Goal: Task Accomplishment & Management: Manage account settings

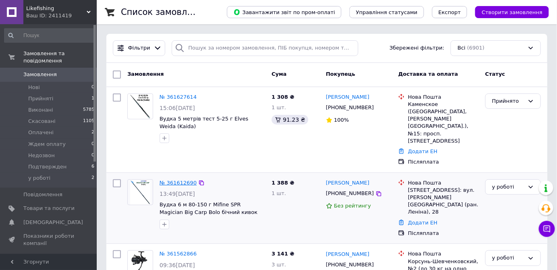
click at [180, 180] on link "№ 361612690" at bounding box center [178, 183] width 37 height 6
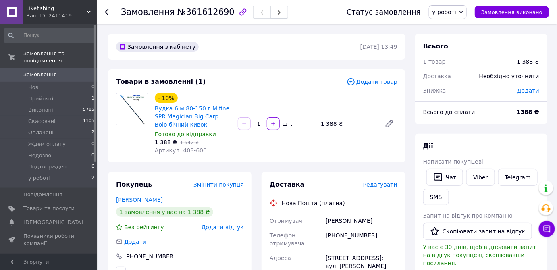
click at [388, 186] on span "Редагувати" at bounding box center [380, 185] width 34 height 6
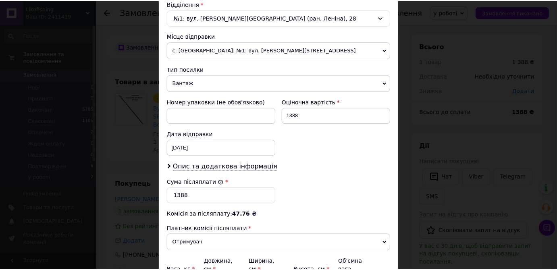
scroll to position [342, 0]
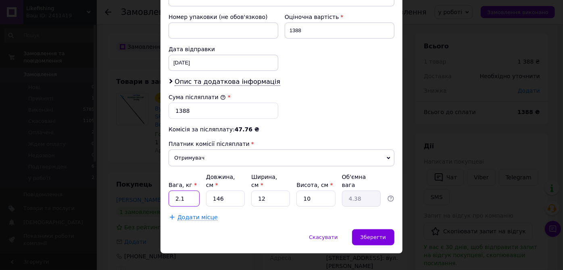
click at [190, 192] on input "2.1" at bounding box center [184, 199] width 31 height 16
type input "2.2"
click at [228, 191] on input "146" at bounding box center [225, 199] width 39 height 16
type input "14"
type input "0.42"
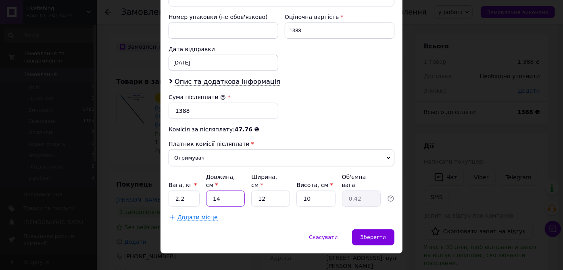
type input "148"
type input "4.44"
type input "148"
click at [273, 191] on input "12" at bounding box center [270, 199] width 39 height 16
type input "1"
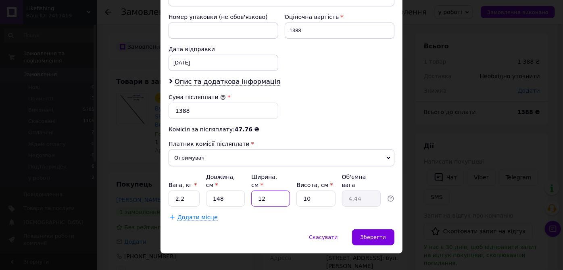
type input "0.37"
type input "14"
type input "5.18"
type input "14"
click at [321, 192] on input "10" at bounding box center [315, 199] width 39 height 16
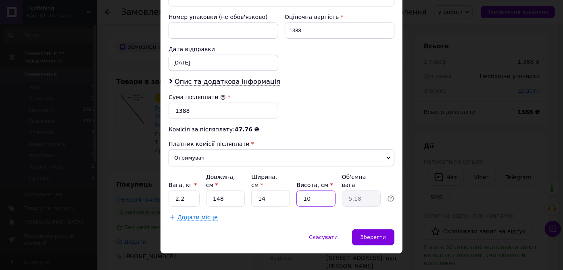
type input "1"
type input "0.52"
type input "11"
type input "5.7"
type input "11"
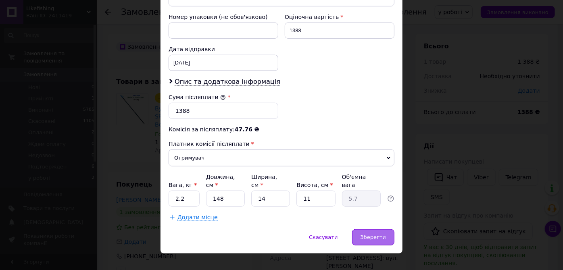
click at [372, 234] on span "Зберегти" at bounding box center [373, 237] width 25 height 6
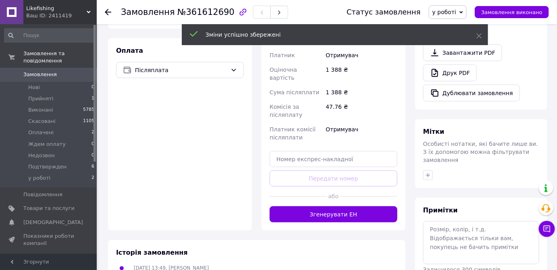
scroll to position [257, 0]
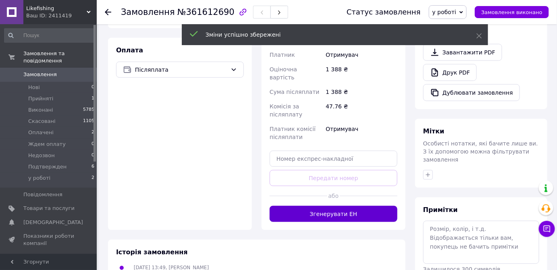
click at [355, 206] on button "Згенерувати ЕН" at bounding box center [334, 214] width 128 height 16
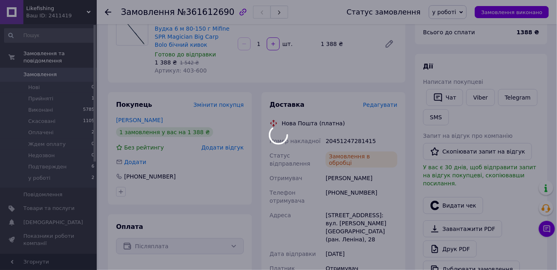
scroll to position [73, 0]
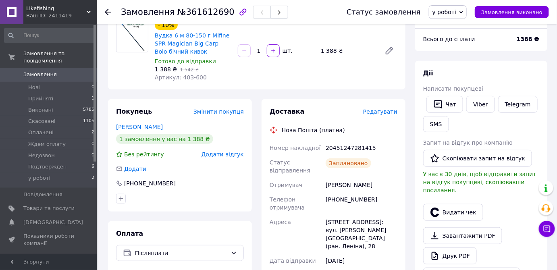
click at [457, 10] on span "у роботі" at bounding box center [445, 12] width 24 height 6
click at [455, 41] on li "Виконано" at bounding box center [453, 40] width 46 height 12
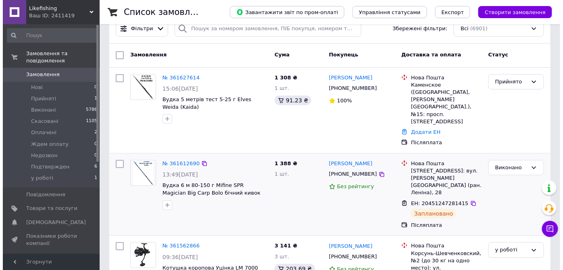
scroll to position [36, 0]
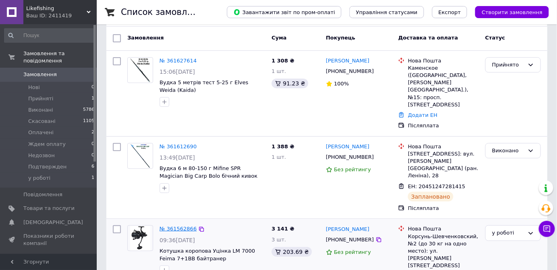
click at [180, 226] on link "№ 361562866" at bounding box center [178, 229] width 37 height 6
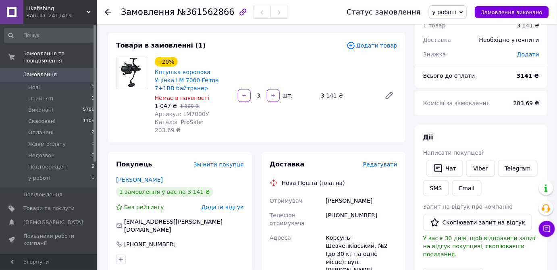
click at [383, 161] on span "Редагувати" at bounding box center [380, 164] width 34 height 6
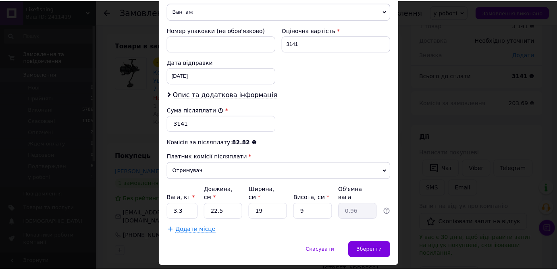
scroll to position [342, 0]
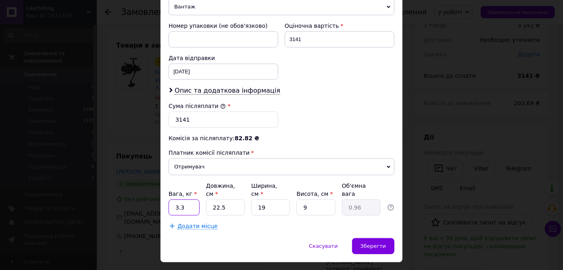
click at [187, 200] on input "3.3" at bounding box center [184, 208] width 31 height 16
type input "3"
click at [233, 200] on input "22.5" at bounding box center [225, 208] width 39 height 16
type input "22."
type input "0.94"
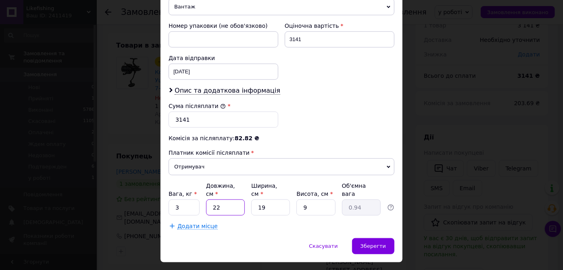
type input "2"
type input "0.1"
type input "4"
type input "0.17"
type input "42"
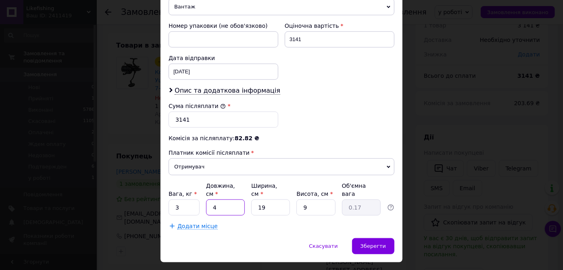
type input "1.8"
type input "42"
click at [273, 241] on div "Скасувати   Зберегти" at bounding box center [282, 250] width 242 height 24
click at [271, 200] on input "19" at bounding box center [270, 208] width 39 height 16
type input "1"
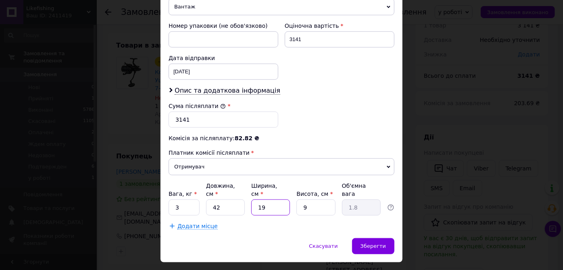
type input "0.1"
type input "2"
type input "0.19"
type input "22"
type input "2.08"
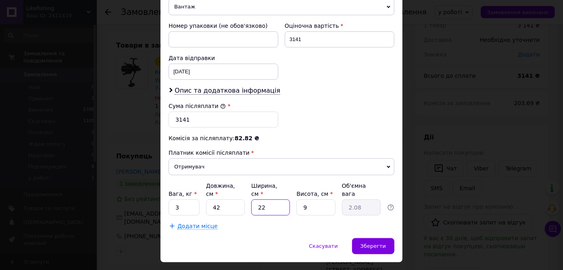
type input "22"
click at [313, 200] on input "9" at bounding box center [315, 208] width 39 height 16
type input "2"
type input "0.46"
type input "20"
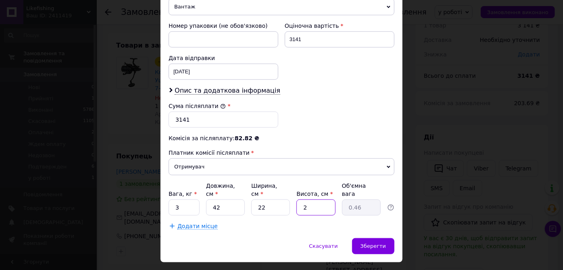
type input "4.62"
type input "20"
click at [383, 243] on span "Зберегти" at bounding box center [373, 246] width 25 height 6
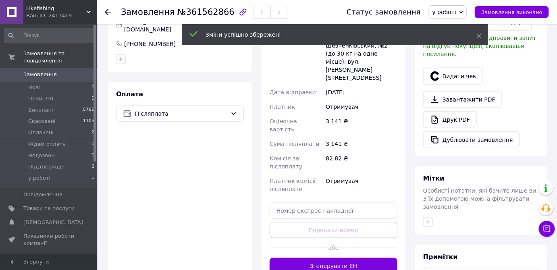
scroll to position [257, 0]
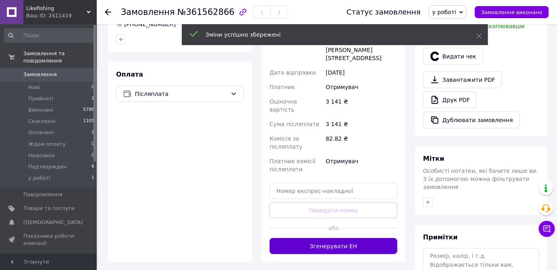
click at [352, 238] on button "Згенерувати ЕН" at bounding box center [334, 246] width 128 height 16
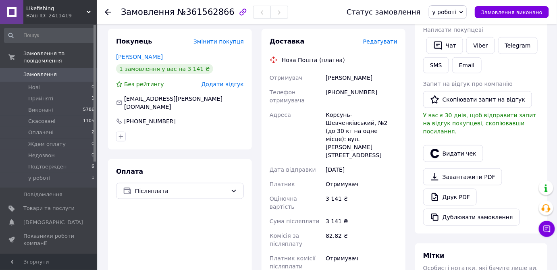
scroll to position [146, 0]
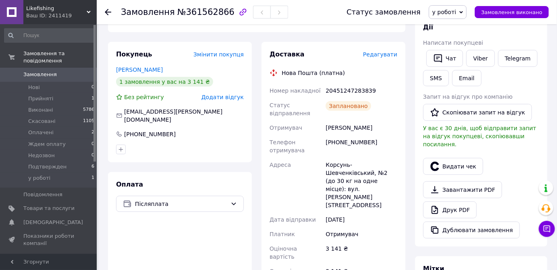
click at [452, 12] on span "у роботі" at bounding box center [445, 12] width 24 height 6
click at [452, 37] on li "Виконано" at bounding box center [453, 40] width 46 height 12
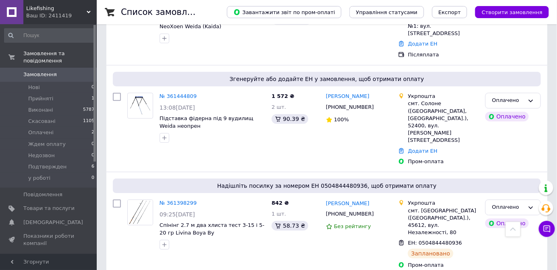
scroll to position [733, 0]
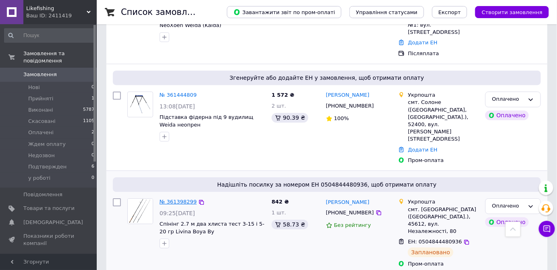
click at [173, 199] on link "№ 361398299" at bounding box center [178, 202] width 37 height 6
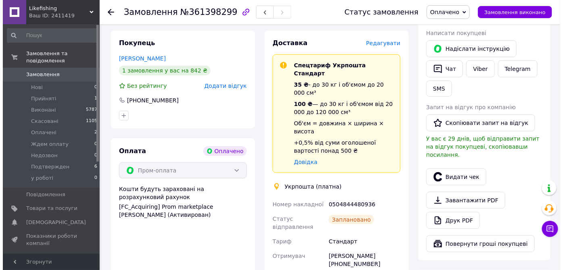
scroll to position [94, 0]
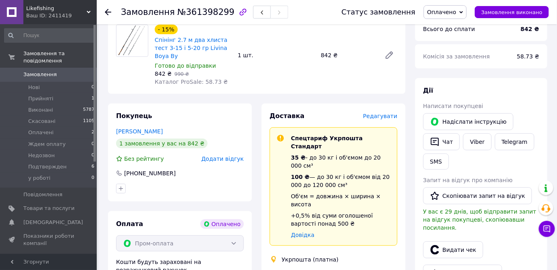
click at [384, 113] on span "Редагувати" at bounding box center [380, 116] width 34 height 6
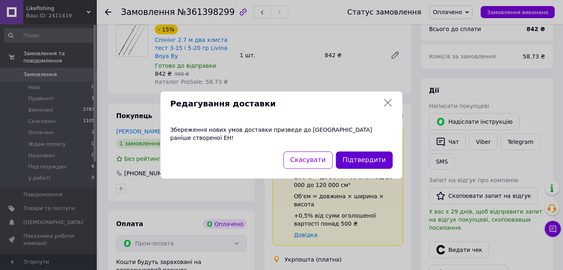
click at [376, 155] on button "Підтвердити" at bounding box center [364, 160] width 57 height 17
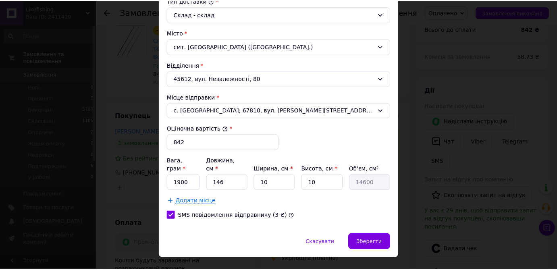
scroll to position [231, 0]
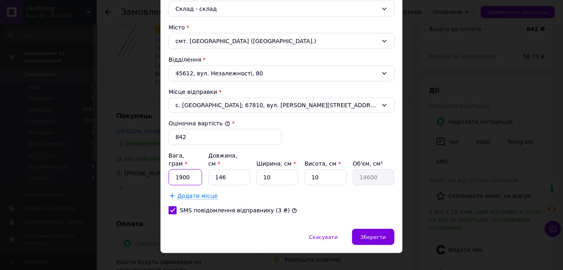
click at [190, 169] on input "1900" at bounding box center [185, 177] width 33 height 16
type input "1"
type input "2500"
click at [231, 169] on input "146" at bounding box center [230, 177] width 42 height 16
type input "14"
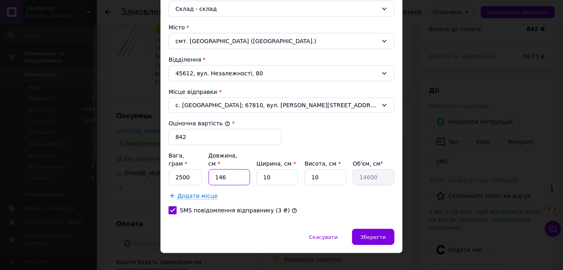
type input "1400"
type input "144"
type input "14400"
type input "144"
click at [376, 234] on span "Зберегти" at bounding box center [373, 237] width 25 height 6
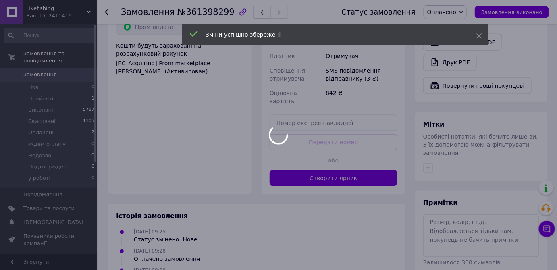
scroll to position [313, 0]
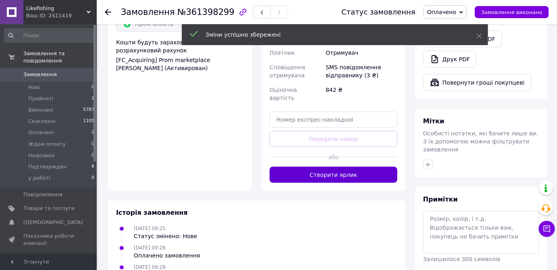
click at [330, 167] on button "Створити ярлик" at bounding box center [334, 175] width 128 height 16
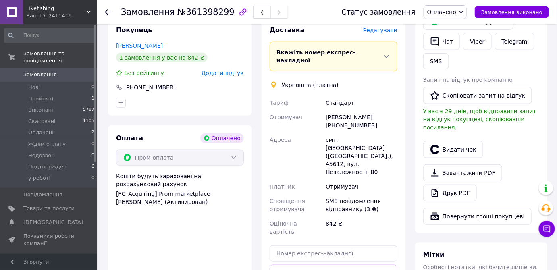
scroll to position [167, 0]
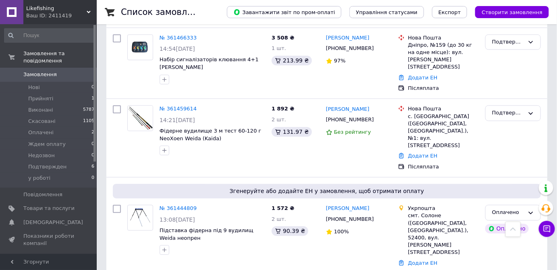
scroll to position [623, 0]
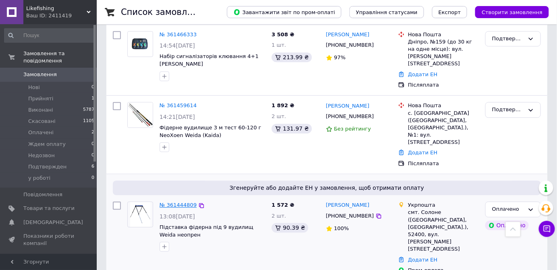
click at [181, 202] on link "№ 361444809" at bounding box center [178, 205] width 37 height 6
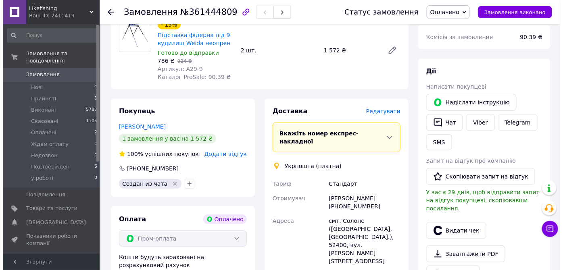
scroll to position [98, 0]
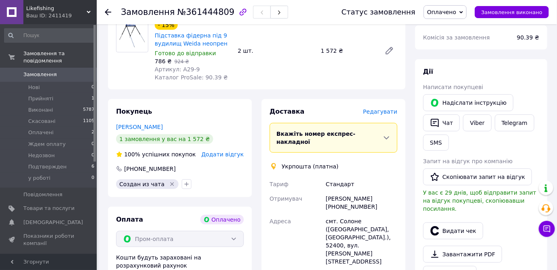
click at [387, 111] on span "Редагувати" at bounding box center [380, 112] width 34 height 6
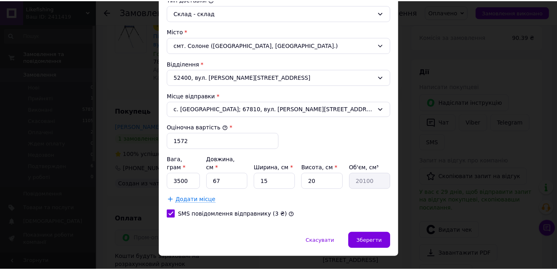
scroll to position [231, 0]
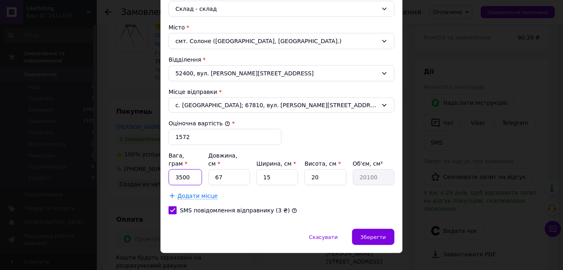
click at [193, 169] on input "3500" at bounding box center [185, 177] width 33 height 16
type input "3"
type input "2200"
click at [227, 169] on input "67" at bounding box center [230, 177] width 42 height 16
type input "6"
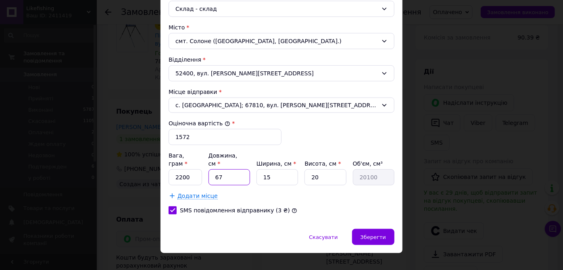
type input "1800"
type input "62"
type input "18600"
type input "62"
click at [275, 169] on input "15" at bounding box center [278, 177] width 42 height 16
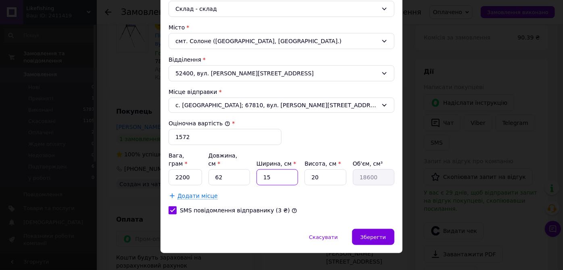
type input "1"
type input "1240"
type input "18"
type input "22320"
type input "18"
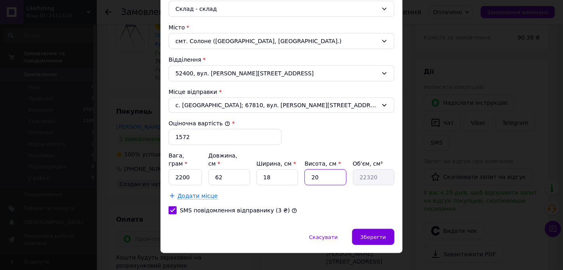
click at [322, 173] on input "20" at bounding box center [326, 177] width 42 height 16
type input "2"
type input "2232"
type input "1"
type input "1116"
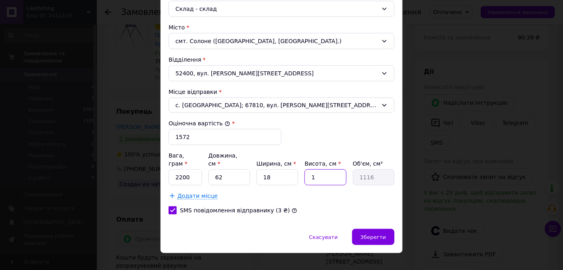
type input "14"
type input "15624"
type input "14"
click at [375, 234] on span "Зберегти" at bounding box center [373, 237] width 25 height 6
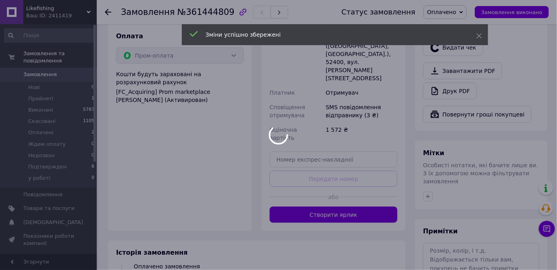
scroll to position [56, 0]
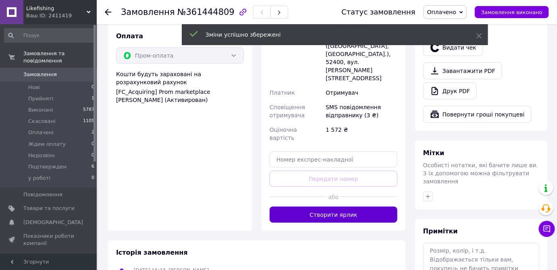
click at [355, 207] on button "Створити ярлик" at bounding box center [334, 215] width 128 height 16
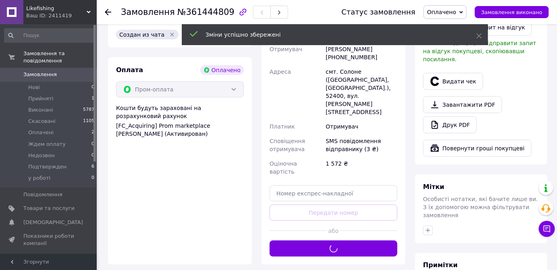
scroll to position [135, 0]
